Goal: Task Accomplishment & Management: Use online tool/utility

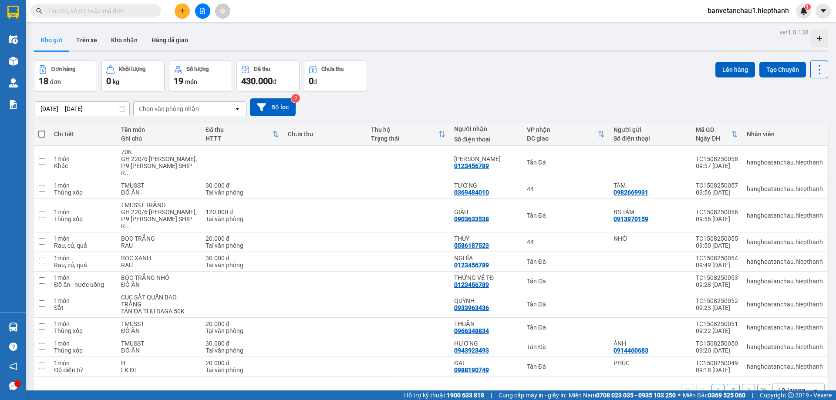
click at [92, 10] on input "text" at bounding box center [99, 11] width 103 height 10
click at [140, 10] on input "text" at bounding box center [99, 11] width 103 height 10
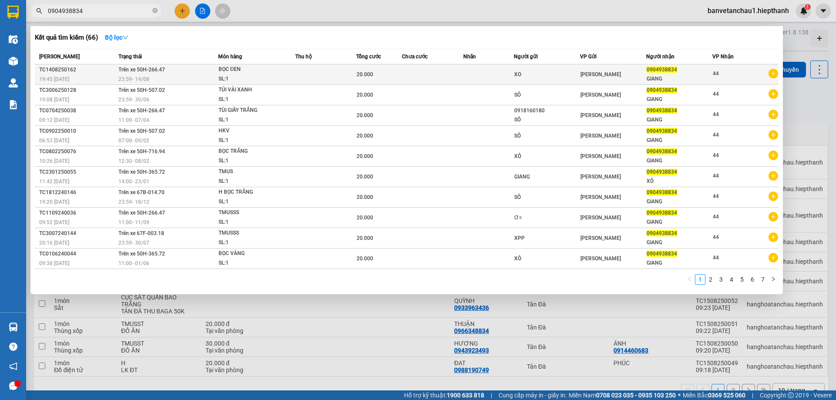
type input "0904938834"
click at [413, 70] on td at bounding box center [432, 74] width 61 height 20
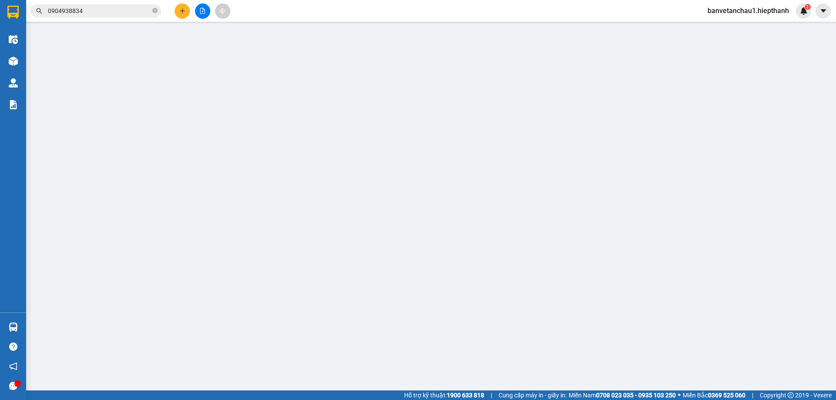
type input "0904938834"
type input "20.000"
